Goal: Transaction & Acquisition: Purchase product/service

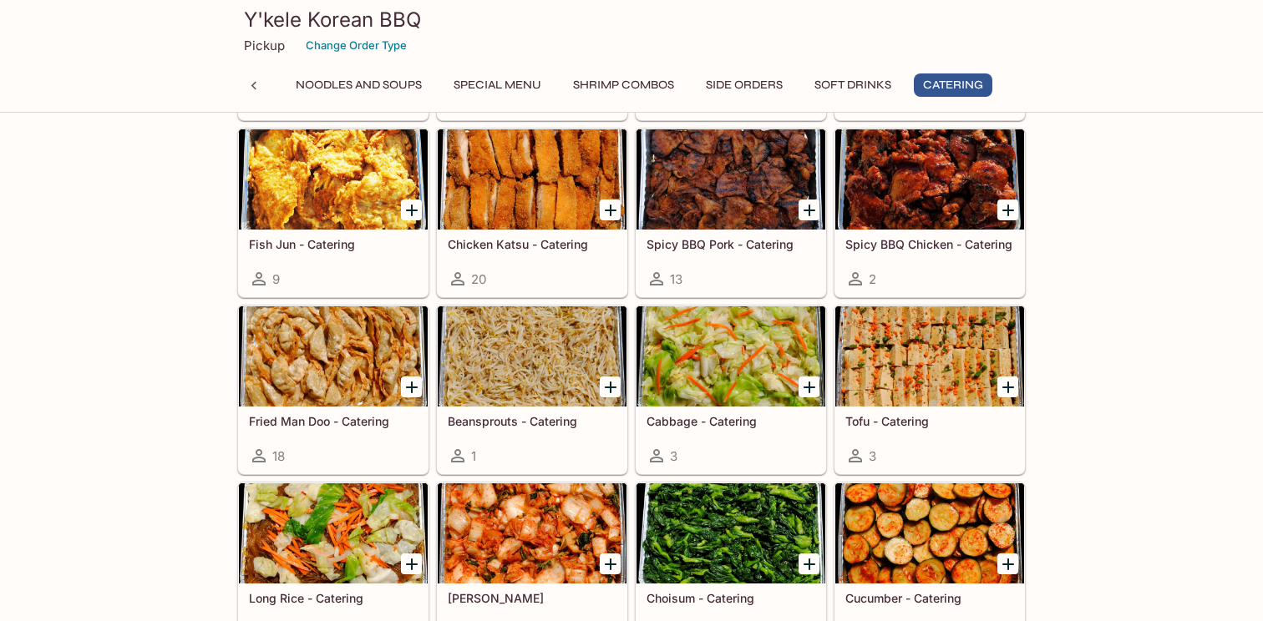
scroll to position [3547, 0]
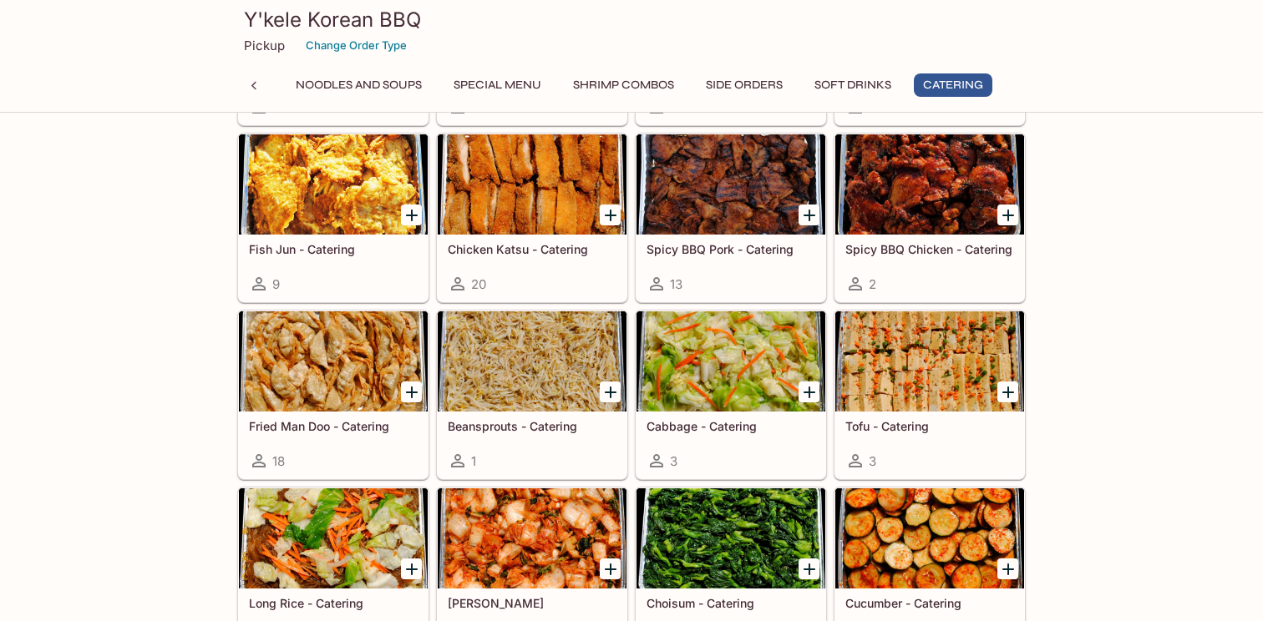
click at [369, 79] on button "Noodles and Soups" at bounding box center [358, 84] width 144 height 23
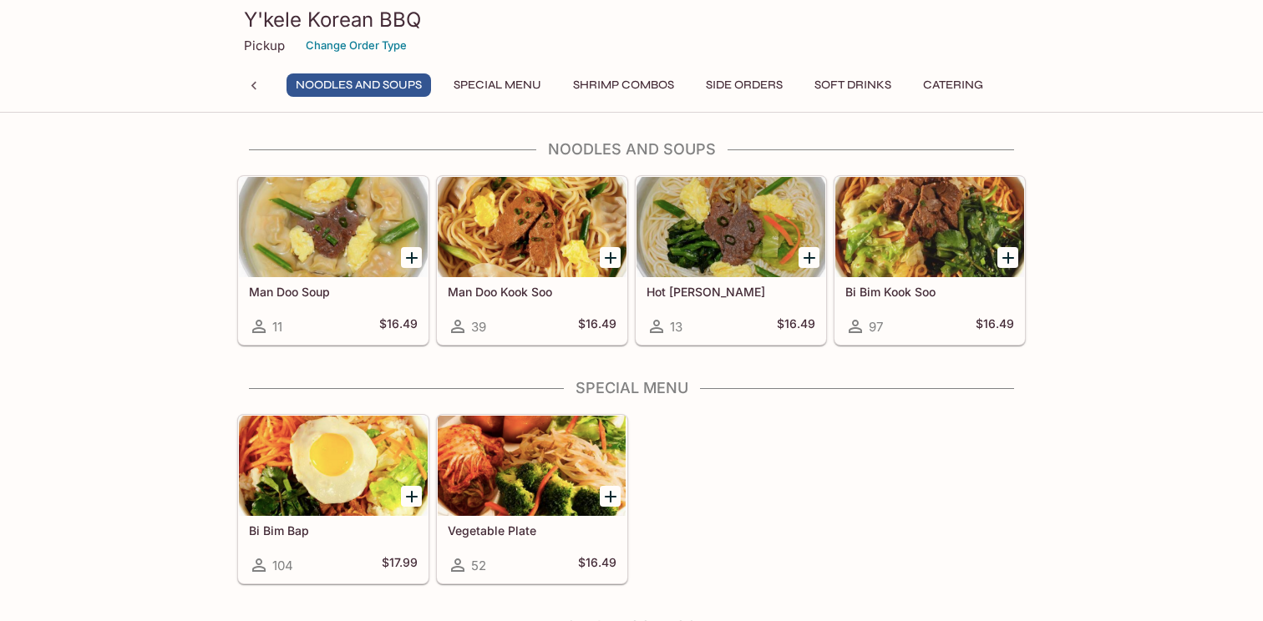
scroll to position [1777, 0]
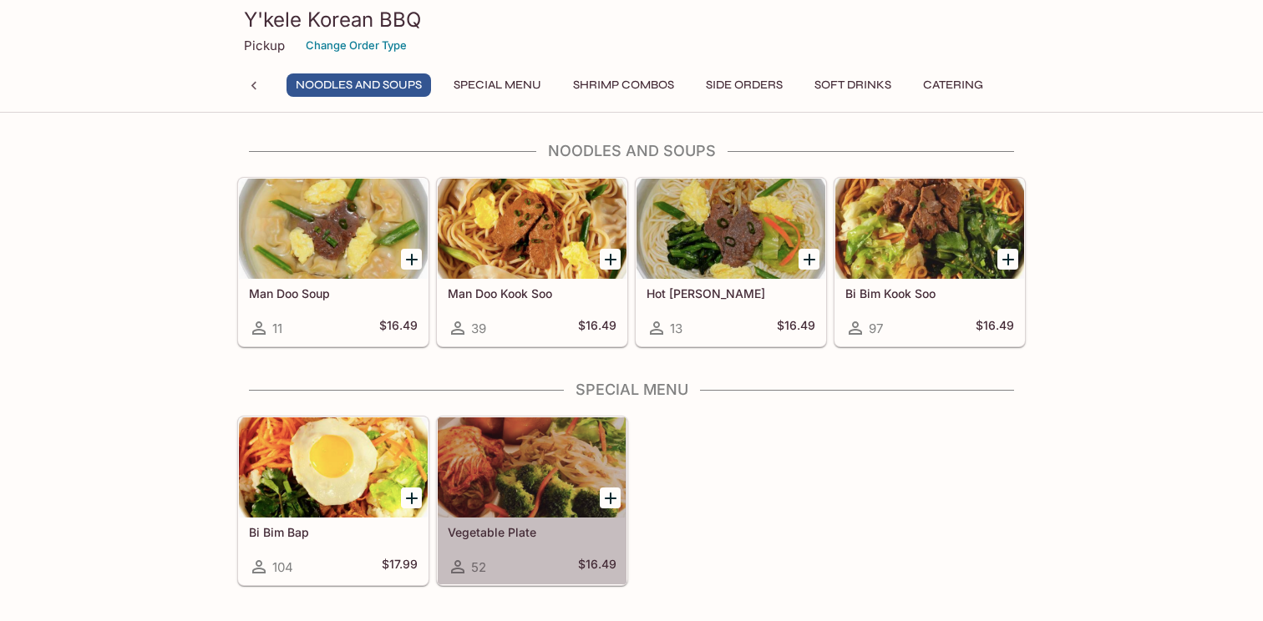
click at [551, 460] on div at bounding box center [532, 468] width 189 height 100
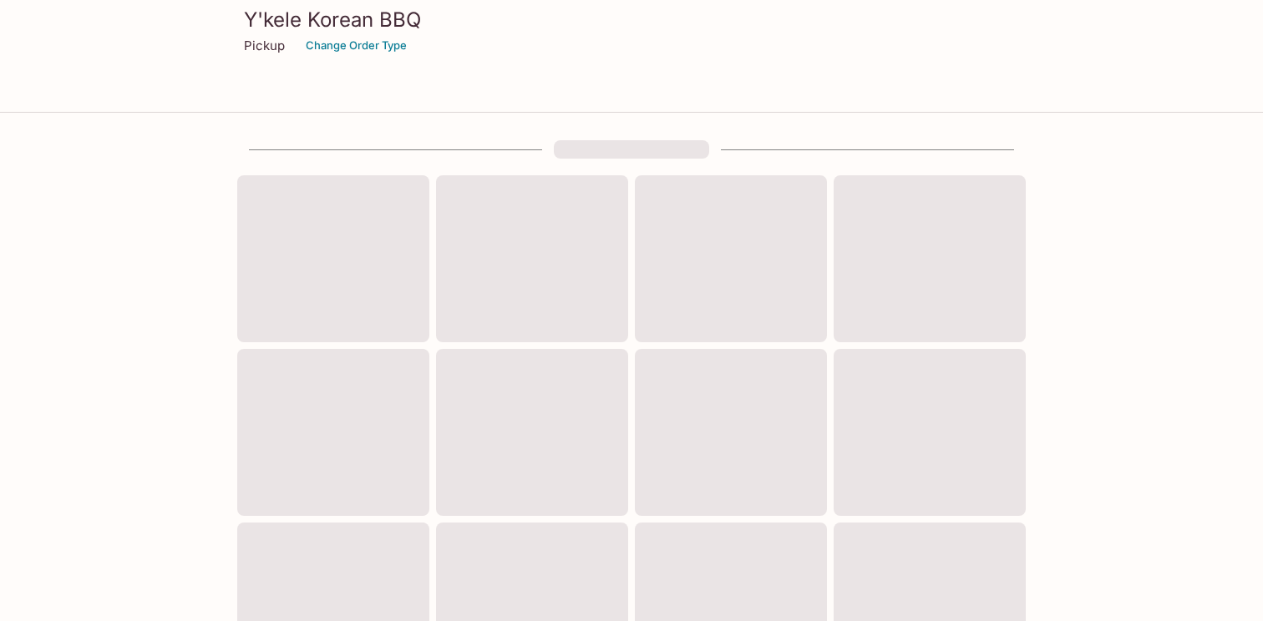
scroll to position [590, 0]
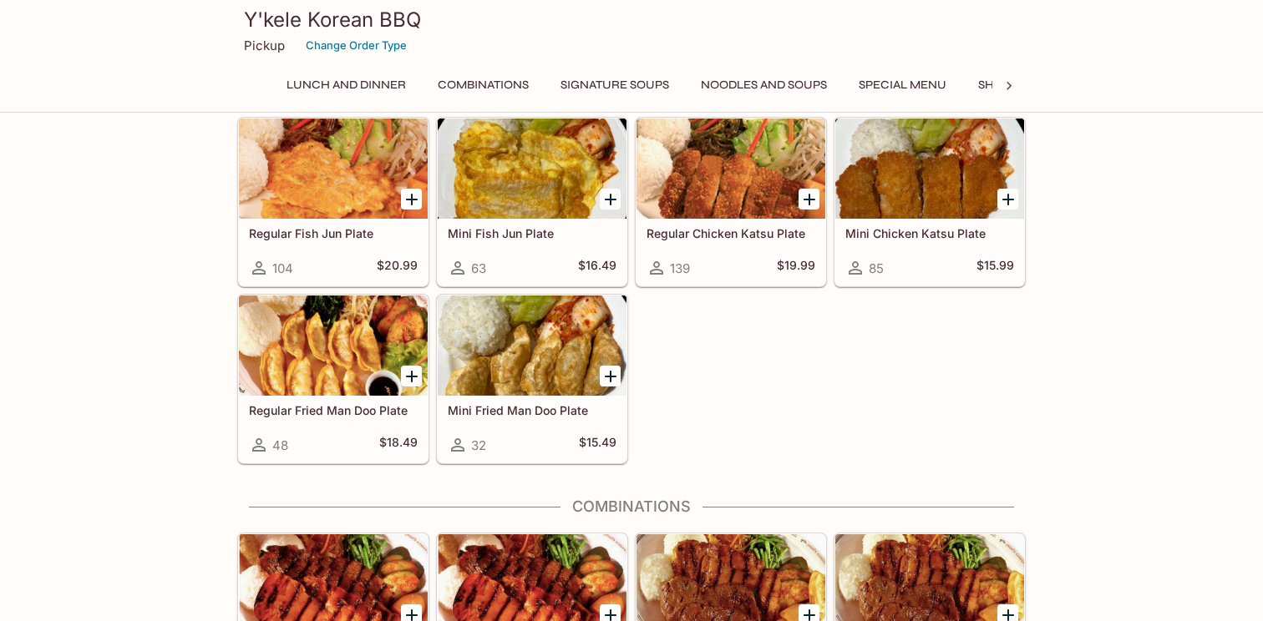
click at [351, 81] on button "Lunch and Dinner" at bounding box center [346, 84] width 138 height 23
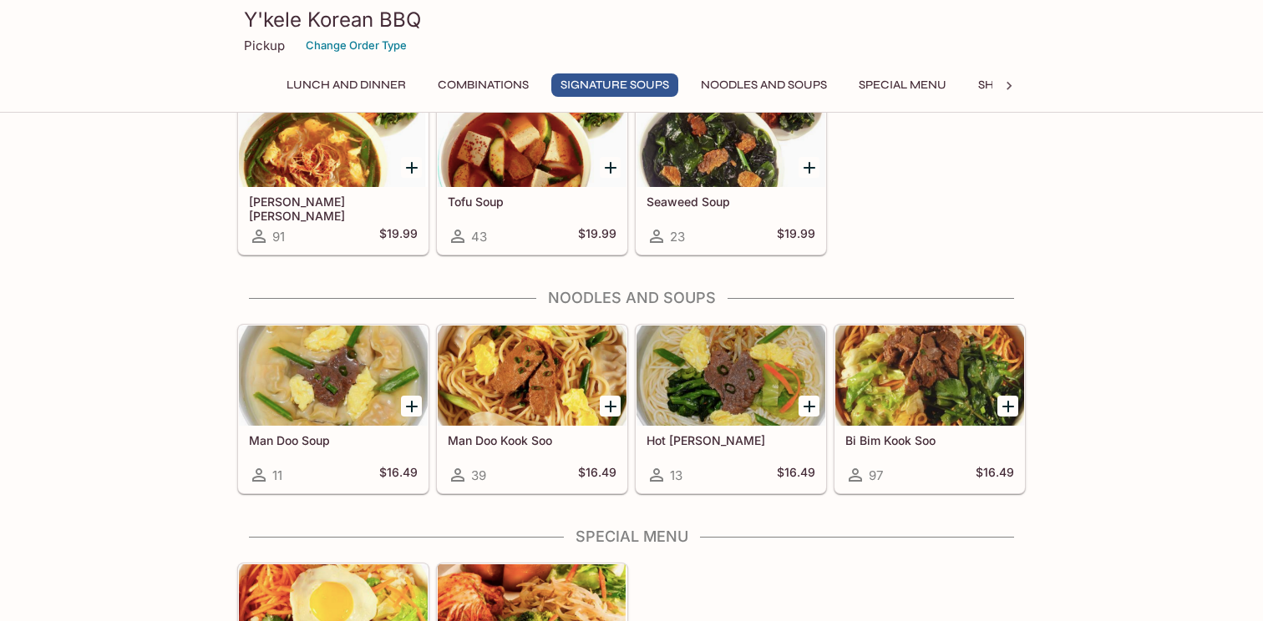
scroll to position [0, 0]
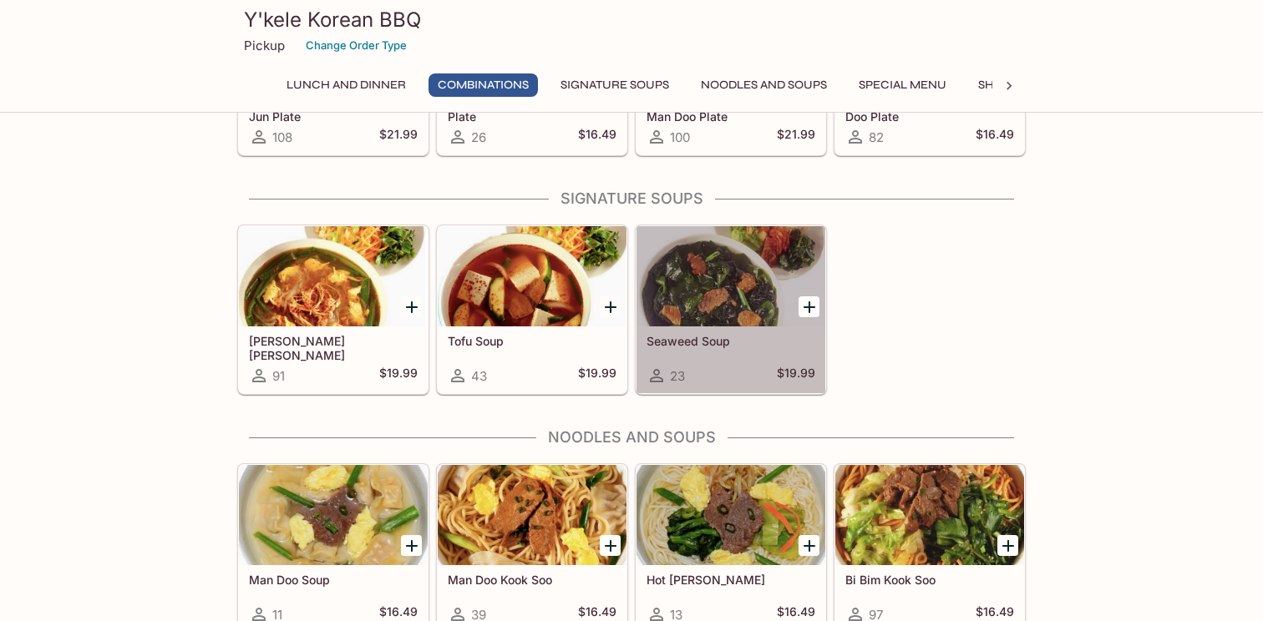
click at [692, 298] on div at bounding box center [730, 276] width 189 height 100
